Goal: Manage account settings

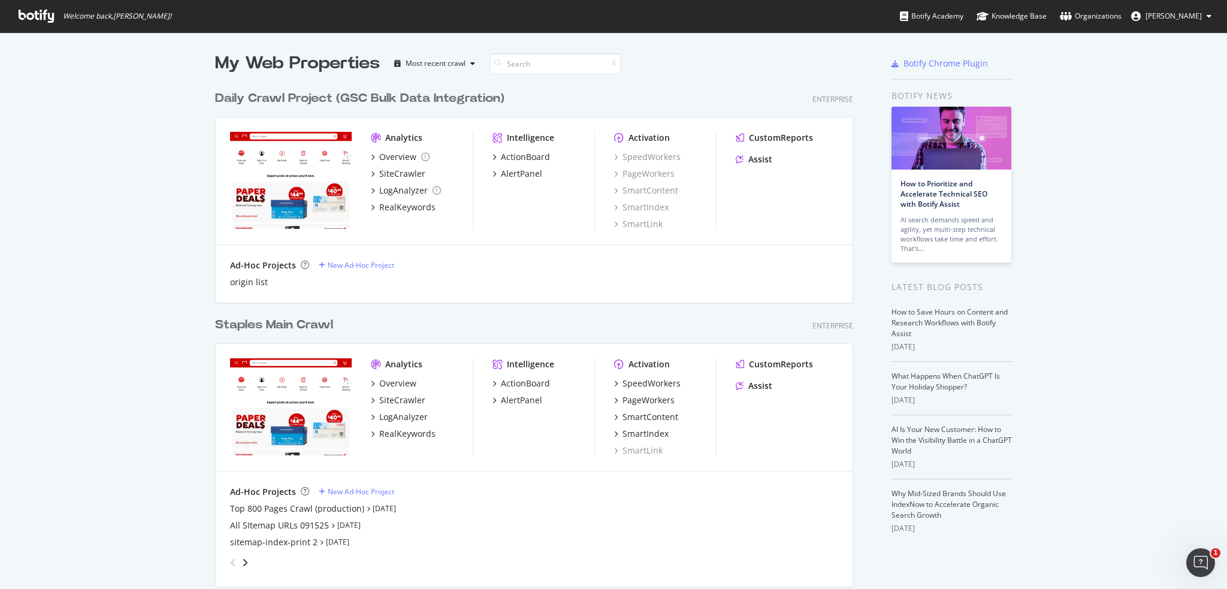
click at [1183, 21] on button "[PERSON_NAME]" at bounding box center [1170, 16] width 99 height 19
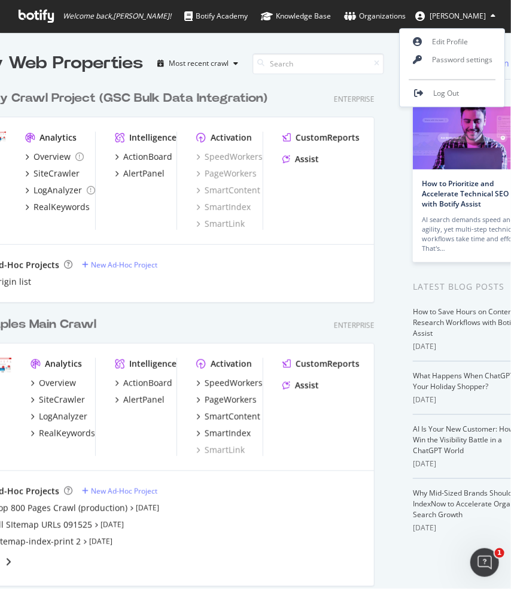
scroll to position [10, 10]
